Goal: Information Seeking & Learning: Learn about a topic

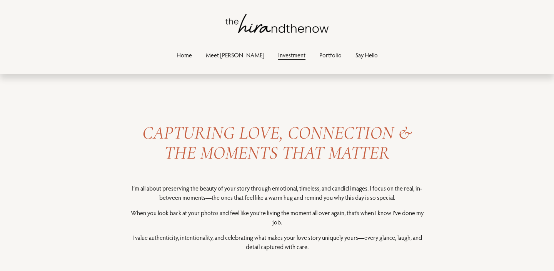
click at [319, 57] on link "Portfolio" at bounding box center [330, 55] width 22 height 10
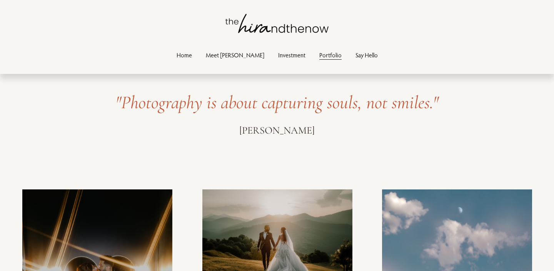
click at [278, 55] on link "Investment" at bounding box center [291, 55] width 27 height 10
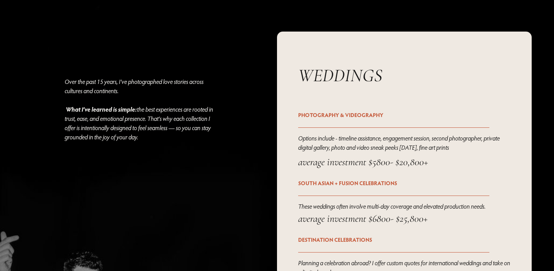
scroll to position [942, 0]
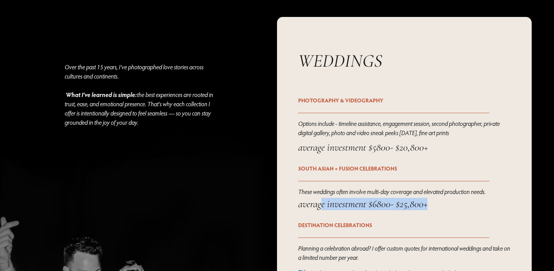
drag, startPoint x: 320, startPoint y: 204, endPoint x: 431, endPoint y: 209, distance: 111.3
click at [431, 209] on h4 "average investment $6800- $25,800+" at bounding box center [404, 204] width 212 height 12
click at [421, 211] on div "average investment $6800- $25,800+" at bounding box center [404, 209] width 212 height 22
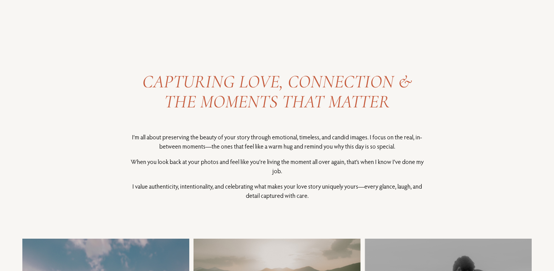
scroll to position [53, 0]
